Goal: Navigation & Orientation: Find specific page/section

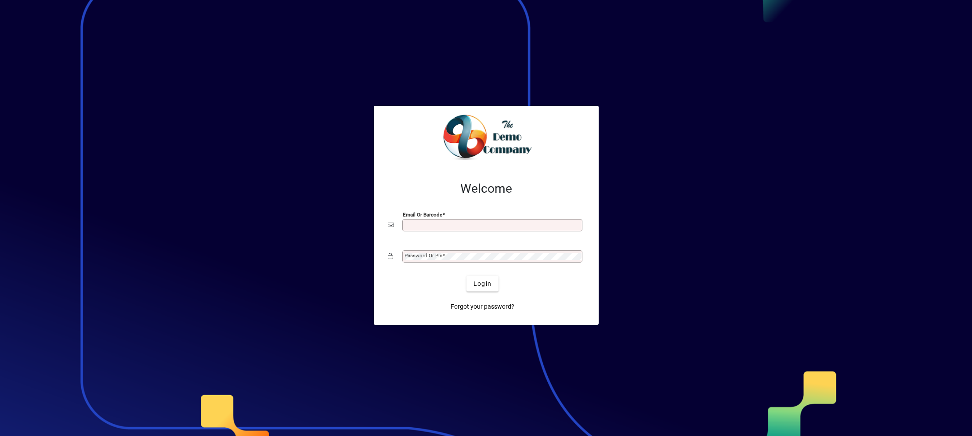
click at [455, 228] on input "Email or Barcode" at bounding box center [493, 225] width 177 height 7
type input "**********"
click at [426, 254] on mat-label "Password or Pin" at bounding box center [424, 256] width 38 height 6
click at [488, 285] on span "Login" at bounding box center [482, 283] width 18 height 9
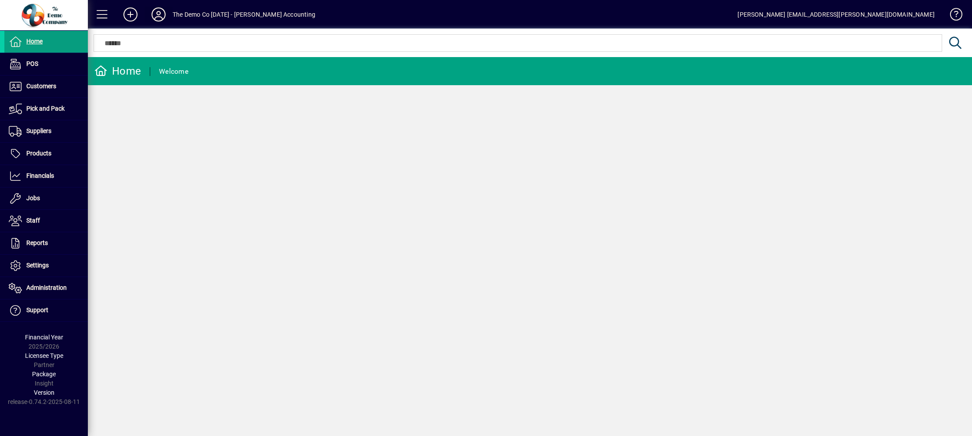
click at [155, 11] on icon at bounding box center [159, 14] width 18 height 14
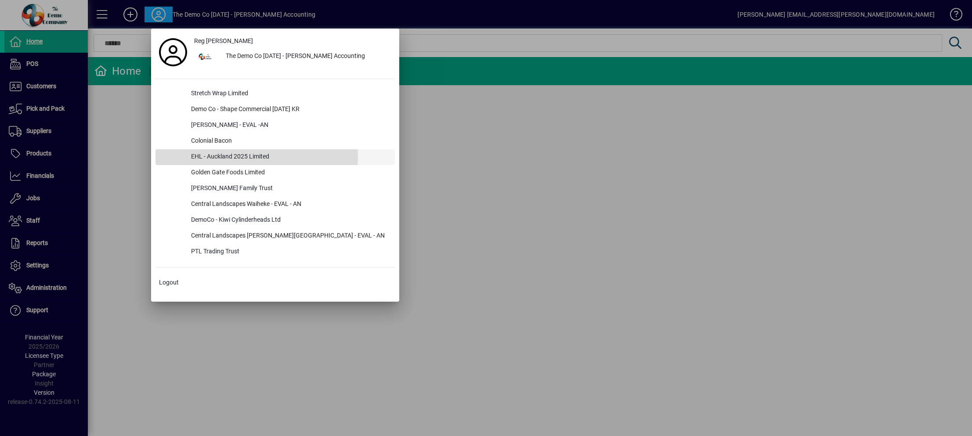
click at [214, 157] on div "EHL - Auckland 2025 Limited" at bounding box center [289, 157] width 211 height 16
